Goal: Check status

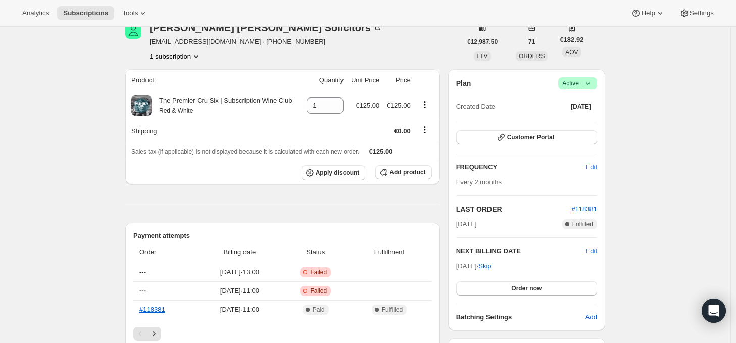
scroll to position [152, 0]
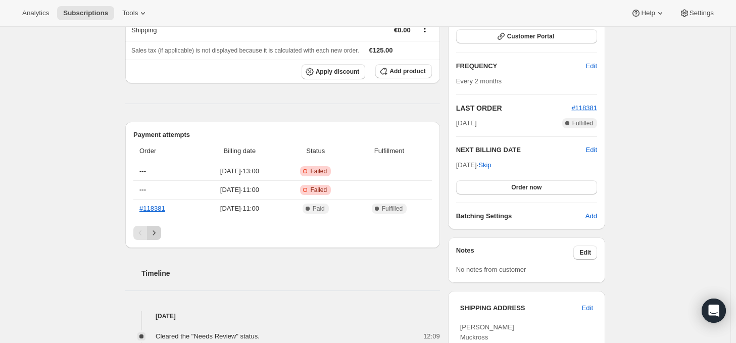
click at [158, 232] on icon "Next" at bounding box center [154, 233] width 10 height 10
click at [143, 234] on icon "Previous" at bounding box center [140, 233] width 10 height 10
click at [546, 186] on button "Order now" at bounding box center [526, 187] width 141 height 14
click at [527, 186] on span "Click to confirm" at bounding box center [527, 187] width 46 height 8
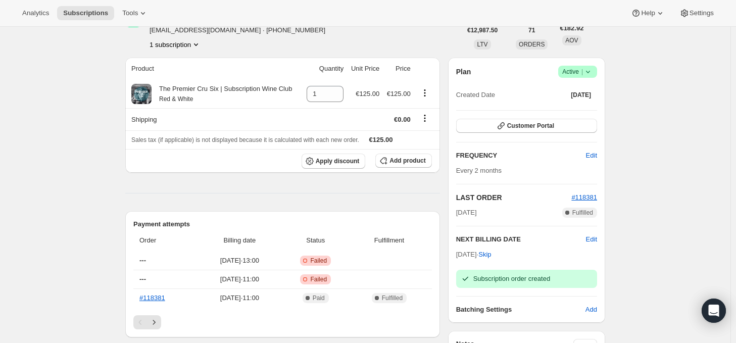
scroll to position [0, 0]
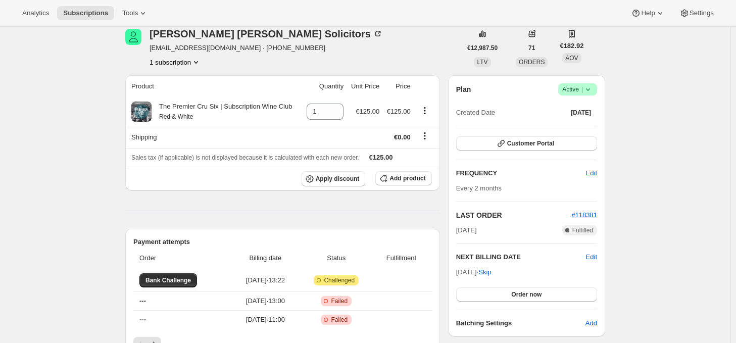
scroll to position [101, 0]
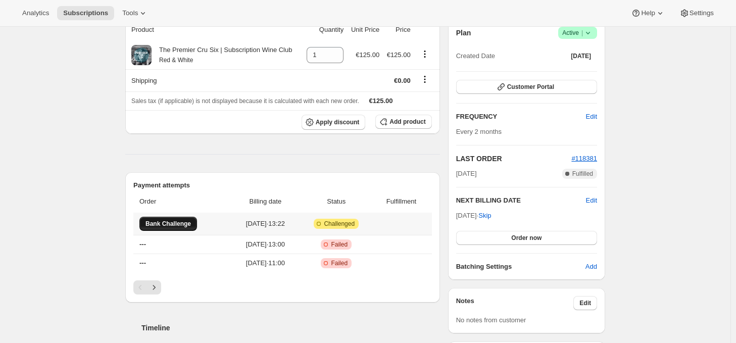
click at [183, 223] on span "Bank Challenge" at bounding box center [168, 224] width 45 height 8
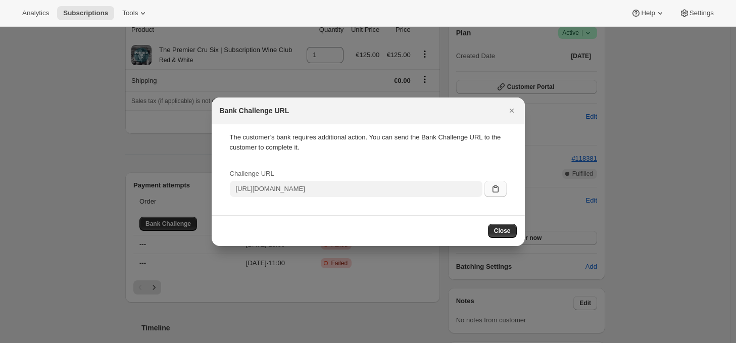
click at [496, 189] on icon ":rr:" at bounding box center [496, 189] width 10 height 10
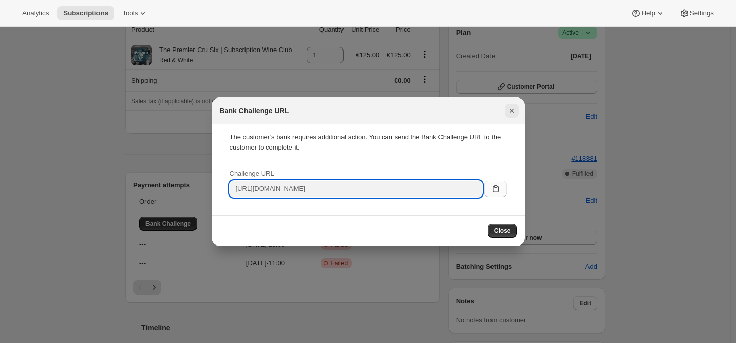
click at [510, 108] on icon "Close" at bounding box center [512, 111] width 10 height 10
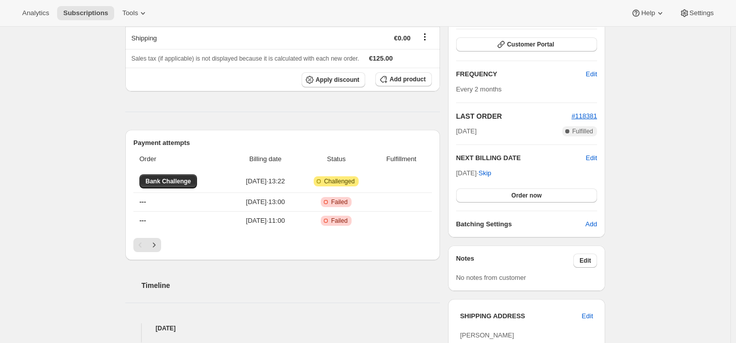
scroll to position [152, 0]
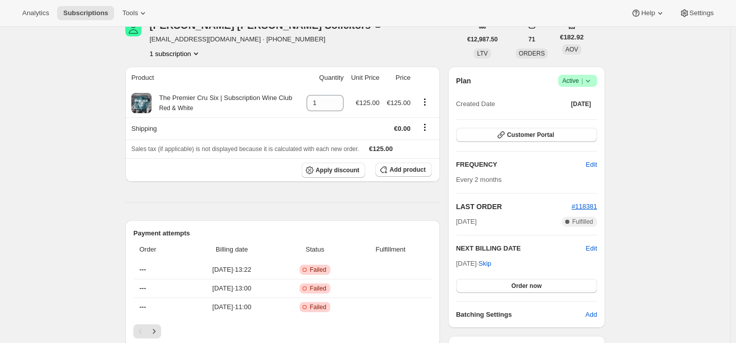
scroll to position [101, 0]
